Goal: Task Accomplishment & Management: Use online tool/utility

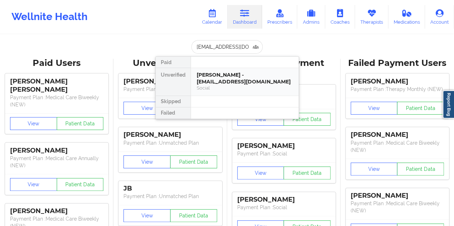
click at [227, 75] on div "[PERSON_NAME] - [EMAIL_ADDRESS][DOMAIN_NAME]" at bounding box center [245, 78] width 96 height 13
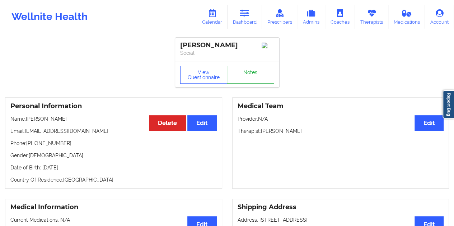
click at [244, 77] on link "Notes" at bounding box center [250, 75] width 47 height 18
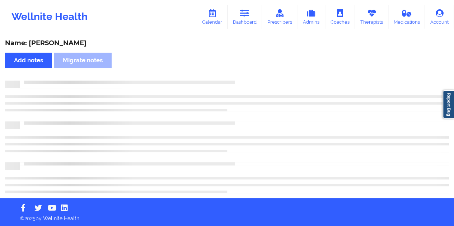
click at [60, 44] on div "Name: [PERSON_NAME]" at bounding box center [227, 43] width 444 height 8
copy div "[PERSON_NAME]"
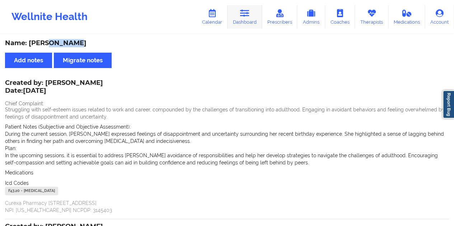
drag, startPoint x: 244, startPoint y: 23, endPoint x: 246, endPoint y: 26, distance: 3.8
click at [244, 23] on link "Dashboard" at bounding box center [244, 17] width 34 height 24
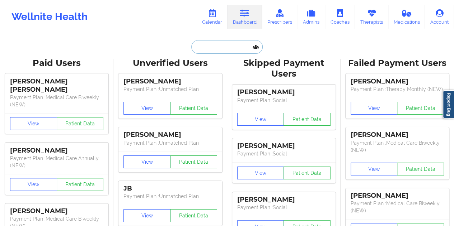
click at [221, 45] on input "text" at bounding box center [226, 47] width 71 height 14
paste input "[EMAIL_ADDRESS][DOMAIN_NAME]"
type input "[EMAIL_ADDRESS][DOMAIN_NAME]"
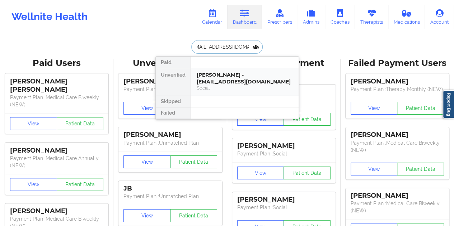
click at [227, 78] on div "[PERSON_NAME] - [EMAIL_ADDRESS][DOMAIN_NAME]" at bounding box center [245, 78] width 96 height 13
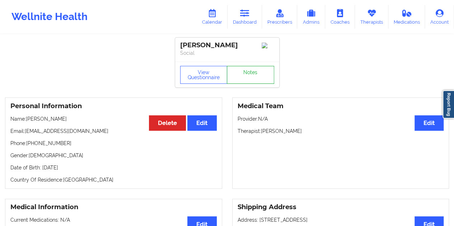
click at [245, 81] on link "Notes" at bounding box center [250, 75] width 47 height 18
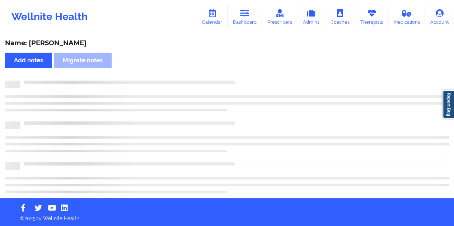
click at [85, 45] on div "Name: [PERSON_NAME]" at bounding box center [227, 43] width 444 height 8
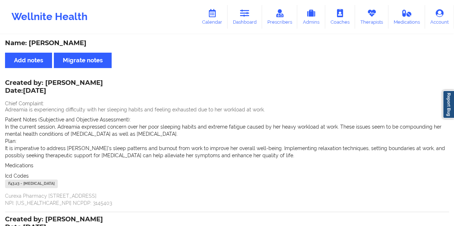
click at [80, 43] on div "Name: [PERSON_NAME]" at bounding box center [227, 43] width 444 height 8
drag, startPoint x: 80, startPoint y: 43, endPoint x: 96, endPoint y: 43, distance: 16.1
click at [81, 43] on div "Name: [PERSON_NAME]" at bounding box center [227, 43] width 444 height 8
copy div "[PERSON_NAME]"
click at [253, 19] on link "Dashboard" at bounding box center [244, 17] width 34 height 24
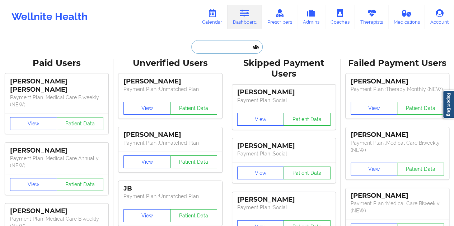
click at [211, 46] on input "text" at bounding box center [226, 47] width 71 height 14
paste input "[EMAIL_ADDRESS][DOMAIN_NAME]"
type input "[EMAIL_ADDRESS][DOMAIN_NAME]"
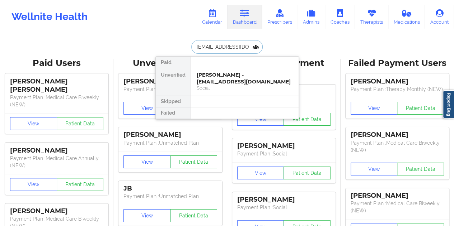
scroll to position [0, 1]
click at [240, 84] on div "[PERSON_NAME] - [EMAIL_ADDRESS][DOMAIN_NAME]" at bounding box center [245, 78] width 96 height 13
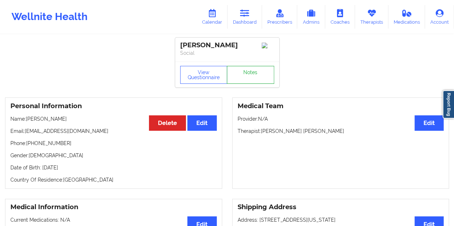
click at [249, 77] on link "Notes" at bounding box center [250, 75] width 47 height 18
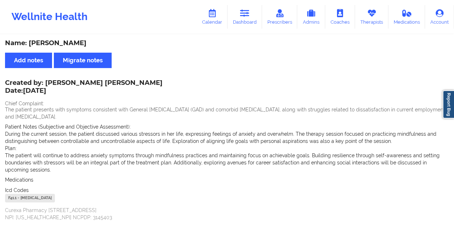
click at [74, 43] on div "Name: [PERSON_NAME]" at bounding box center [227, 43] width 444 height 8
copy div "Pajon"
click at [121, 82] on div "Created by: [PERSON_NAME] [PERSON_NAME] Date: [DATE] Chief Complaint: The patie…" at bounding box center [227, 151] width 444 height 141
click at [122, 81] on div "Created by: [PERSON_NAME] [PERSON_NAME] Date: [DATE] Chief Complaint: The patie…" at bounding box center [227, 151] width 444 height 141
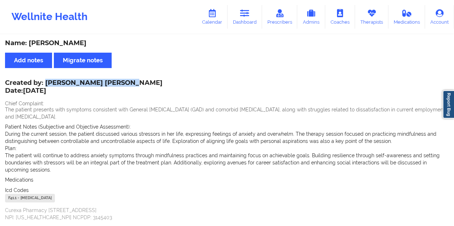
drag, startPoint x: 121, startPoint y: 82, endPoint x: 46, endPoint y: 81, distance: 74.6
click at [46, 81] on div "Created by: [PERSON_NAME] [PERSON_NAME] Date: [DATE]" at bounding box center [83, 87] width 157 height 17
copy div "[PERSON_NAME] [PERSON_NAME]"
drag, startPoint x: 242, startPoint y: 20, endPoint x: 240, endPoint y: 29, distance: 8.4
click at [242, 20] on link "Dashboard" at bounding box center [244, 17] width 34 height 24
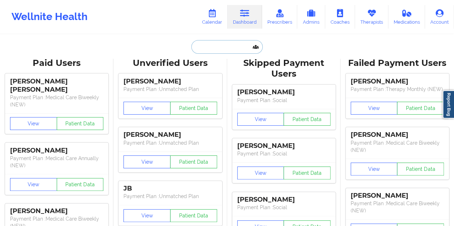
click at [217, 44] on input "text" at bounding box center [226, 47] width 71 height 14
paste input "[EMAIL_ADDRESS][DOMAIN_NAME]"
type input "[EMAIL_ADDRESS][DOMAIN_NAME]"
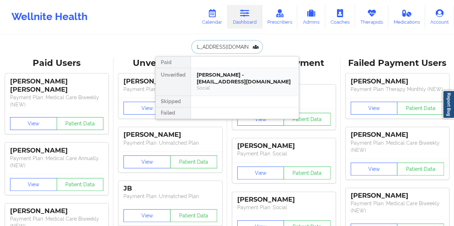
click at [247, 85] on div "Social" at bounding box center [245, 88] width 96 height 6
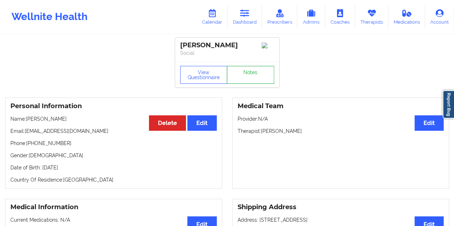
click at [255, 78] on link "Notes" at bounding box center [250, 75] width 47 height 18
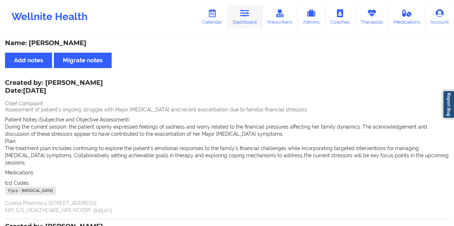
click at [245, 17] on icon at bounding box center [244, 13] width 9 height 8
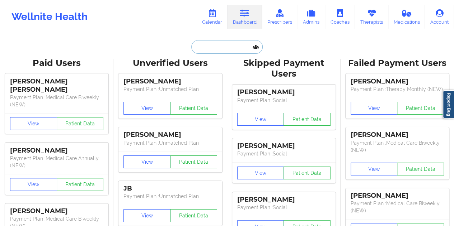
click at [224, 48] on input "text" at bounding box center [226, 47] width 71 height 14
paste input "[EMAIL_ADDRESS][DOMAIN_NAME]"
type input "[EMAIL_ADDRESS][DOMAIN_NAME]"
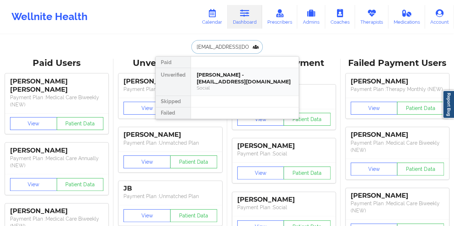
click at [225, 78] on div "[PERSON_NAME] - [EMAIL_ADDRESS][DOMAIN_NAME]" at bounding box center [245, 78] width 96 height 13
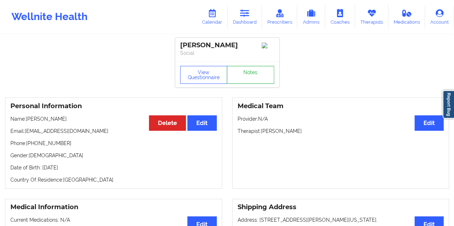
click at [254, 76] on link "Notes" at bounding box center [250, 75] width 47 height 18
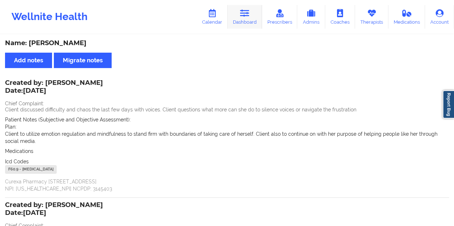
click at [244, 15] on icon at bounding box center [244, 13] width 9 height 8
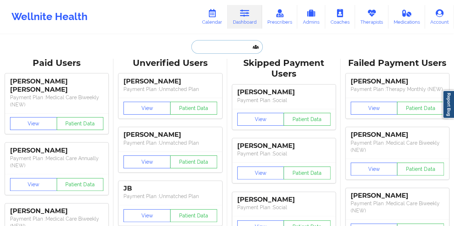
drag, startPoint x: 242, startPoint y: 30, endPoint x: 222, endPoint y: 48, distance: 27.4
click at [222, 48] on input "text" at bounding box center [226, 47] width 71 height 14
paste input "[EMAIL_ADDRESS][DOMAIN_NAME]"
type input "[EMAIL_ADDRESS][DOMAIN_NAME]"
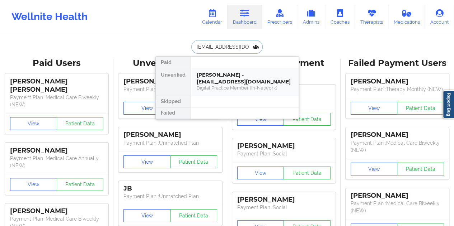
click at [228, 85] on div "Digital Practice Member (In-Network)" at bounding box center [245, 88] width 96 height 6
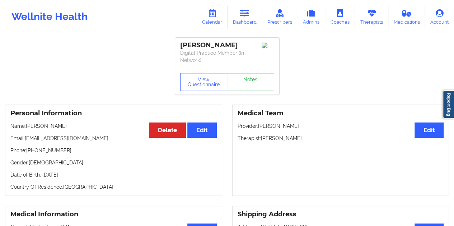
click at [248, 79] on link "Notes" at bounding box center [250, 82] width 47 height 18
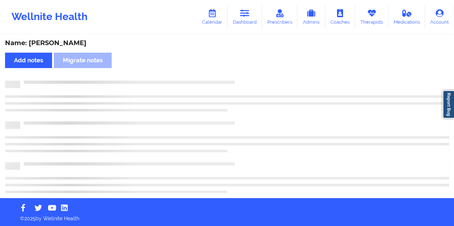
click at [64, 42] on div "Name: [PERSON_NAME]" at bounding box center [227, 43] width 444 height 8
copy div "[PERSON_NAME]"
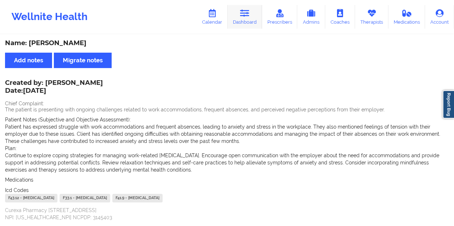
click at [259, 20] on link "Dashboard" at bounding box center [244, 17] width 34 height 24
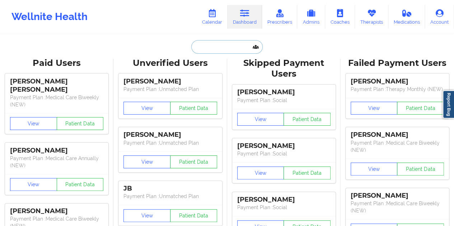
click at [232, 43] on input "text" at bounding box center [226, 47] width 71 height 14
paste input "[EMAIL_ADDRESS][PERSON_NAME][DOMAIN_NAME]"
type input "[EMAIL_ADDRESS][PERSON_NAME][DOMAIN_NAME]"
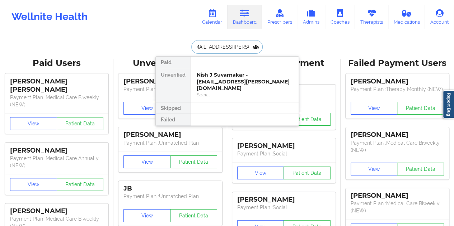
click at [234, 79] on div "Nish J Suvarnakar - [EMAIL_ADDRESS][PERSON_NAME][DOMAIN_NAME]" at bounding box center [245, 82] width 96 height 20
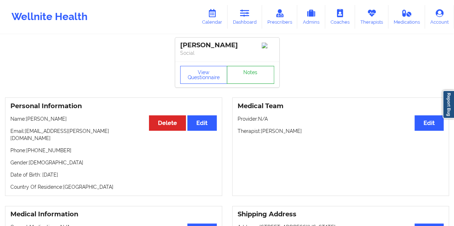
click at [249, 77] on link "Notes" at bounding box center [250, 75] width 47 height 18
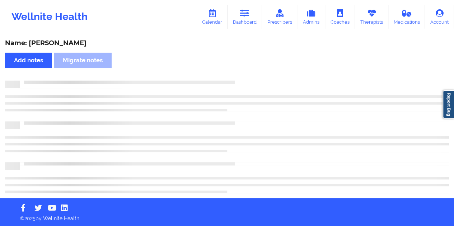
click at [66, 45] on div "Name: [PERSON_NAME]" at bounding box center [227, 43] width 444 height 8
copy div "[PERSON_NAME]"
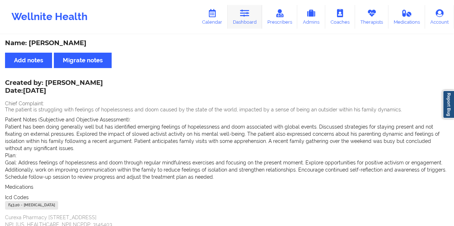
drag, startPoint x: 249, startPoint y: 14, endPoint x: 250, endPoint y: 19, distance: 5.8
click at [249, 14] on icon at bounding box center [244, 13] width 9 height 8
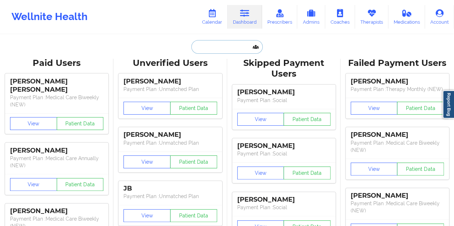
click at [213, 50] on input "text" at bounding box center [226, 47] width 71 height 14
paste input "[EMAIL_ADDRESS][DOMAIN_NAME]"
type input "[EMAIL_ADDRESS][DOMAIN_NAME]"
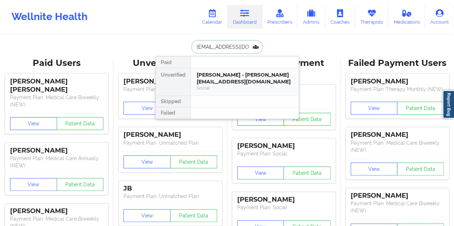
click at [219, 83] on div "[PERSON_NAME] - [PERSON_NAME][EMAIL_ADDRESS][DOMAIN_NAME]" at bounding box center [245, 78] width 96 height 13
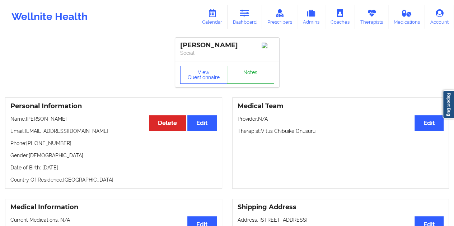
click at [251, 77] on link "Notes" at bounding box center [250, 75] width 47 height 18
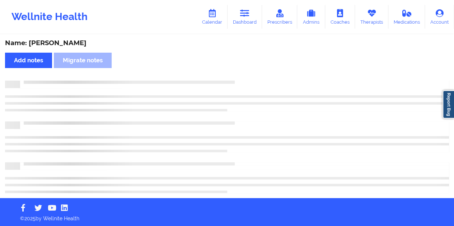
click at [66, 43] on div "Name: [PERSON_NAME]" at bounding box center [227, 43] width 444 height 8
copy div "[PERSON_NAME]"
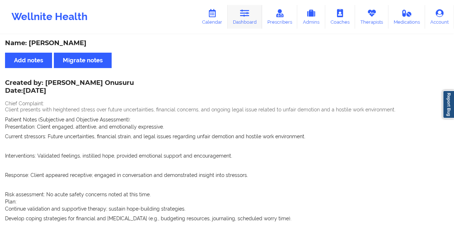
click at [244, 17] on icon at bounding box center [244, 13] width 9 height 8
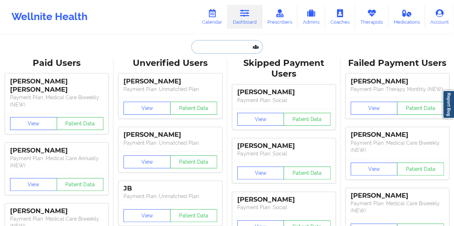
drag, startPoint x: 243, startPoint y: 28, endPoint x: 221, endPoint y: 50, distance: 31.5
click at [221, 50] on input "text" at bounding box center [226, 47] width 71 height 14
paste input "[EMAIL_ADDRESS][DOMAIN_NAME]"
type input "[EMAIL_ADDRESS][DOMAIN_NAME]"
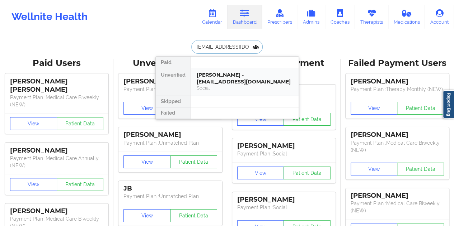
click at [229, 85] on div "Social" at bounding box center [245, 88] width 96 height 6
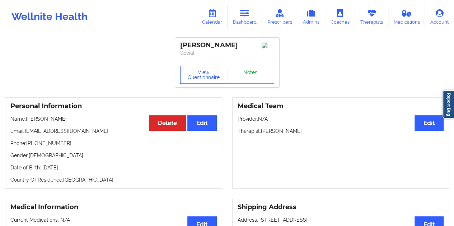
click at [243, 79] on link "Notes" at bounding box center [250, 75] width 47 height 18
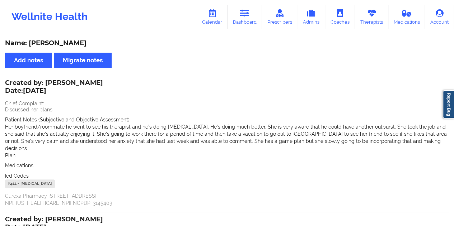
click at [72, 41] on div "Name: [PERSON_NAME]" at bounding box center [227, 43] width 444 height 8
click at [71, 43] on div "Name: [PERSON_NAME]" at bounding box center [227, 43] width 444 height 8
copy div "[PERSON_NAME]"
click at [245, 25] on link "Dashboard" at bounding box center [244, 17] width 34 height 24
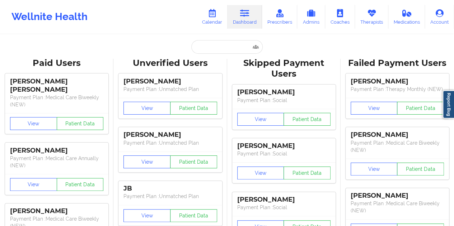
click at [212, 50] on input "text" at bounding box center [226, 47] width 71 height 14
paste input "[EMAIL_ADDRESS][DOMAIN_NAME]"
type input "[EMAIL_ADDRESS][DOMAIN_NAME]"
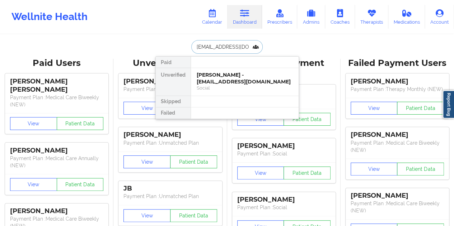
scroll to position [0, 6]
click at [244, 77] on div "[PERSON_NAME] - [EMAIL_ADDRESS][DOMAIN_NAME]" at bounding box center [245, 78] width 96 height 13
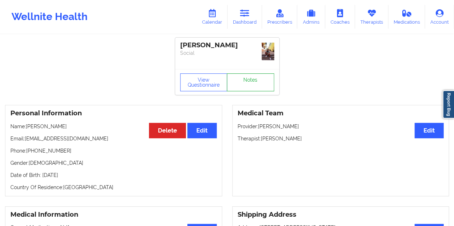
click at [248, 75] on link "Notes" at bounding box center [250, 83] width 47 height 18
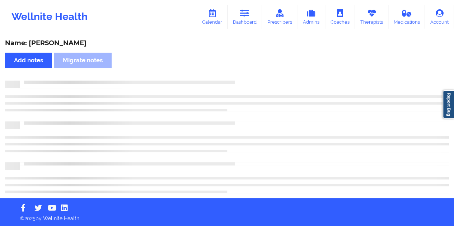
click at [72, 40] on div "Name: [PERSON_NAME]" at bounding box center [227, 43] width 444 height 8
copy div "[PERSON_NAME]"
